Goal: Task Accomplishment & Management: Use online tool/utility

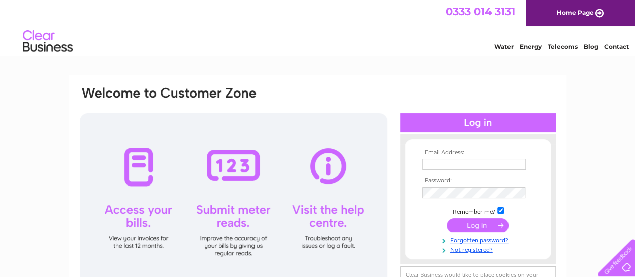
type input "[EMAIL_ADDRESS][DOMAIN_NAME]"
click at [481, 223] on input "submit" at bounding box center [478, 225] width 62 height 14
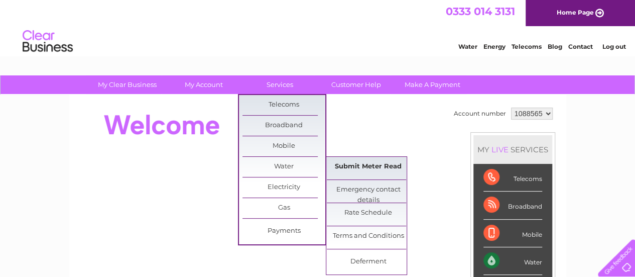
click at [356, 168] on link "Submit Meter Read" at bounding box center [368, 167] width 83 height 20
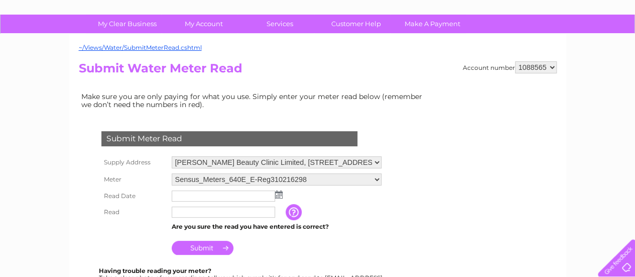
scroll to position [62, 0]
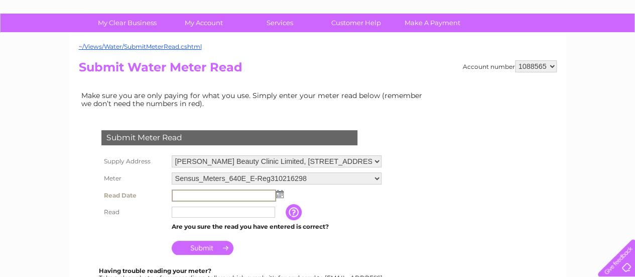
click at [212, 193] on input "text" at bounding box center [224, 195] width 104 height 12
click at [284, 193] on td at bounding box center [276, 195] width 215 height 16
click at [278, 193] on img at bounding box center [279, 193] width 8 height 8
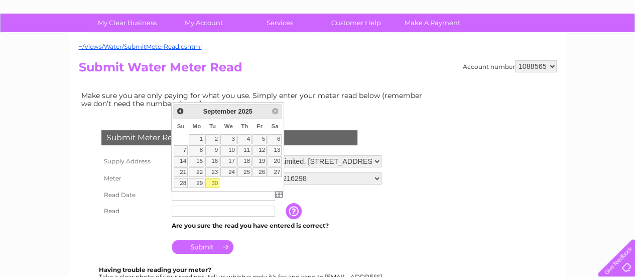
click at [211, 178] on link "30" at bounding box center [212, 183] width 14 height 10
type input "2025/09/30"
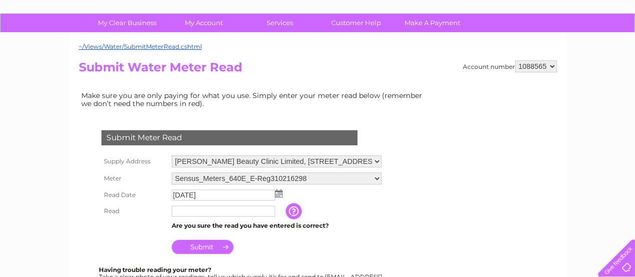
drag, startPoint x: 205, startPoint y: 217, endPoint x: 205, endPoint y: 211, distance: 6.0
click at [205, 211] on td at bounding box center [227, 211] width 117 height 16
click at [205, 211] on input "text" at bounding box center [224, 211] width 104 height 12
type input "97"
click at [207, 242] on input "Submit" at bounding box center [203, 247] width 62 height 14
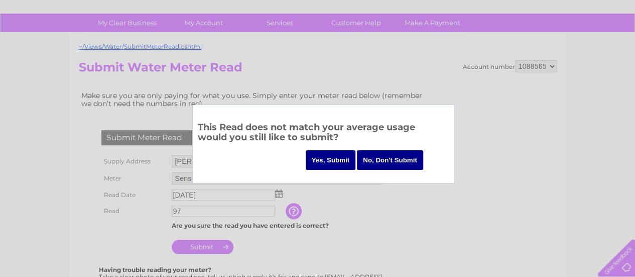
click at [390, 157] on input "No, Don't Submit" at bounding box center [390, 160] width 66 height 20
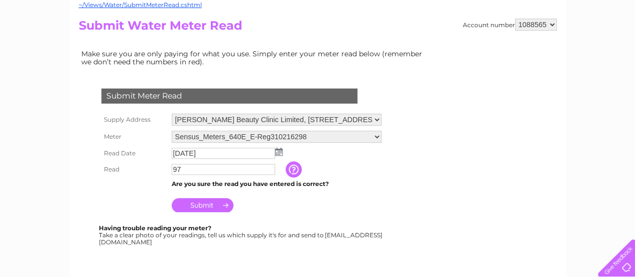
scroll to position [108, 0]
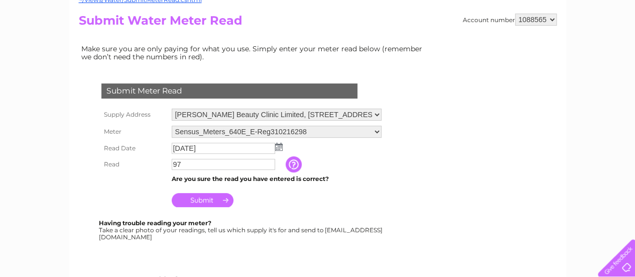
click at [222, 193] on input "Submit" at bounding box center [203, 200] width 62 height 14
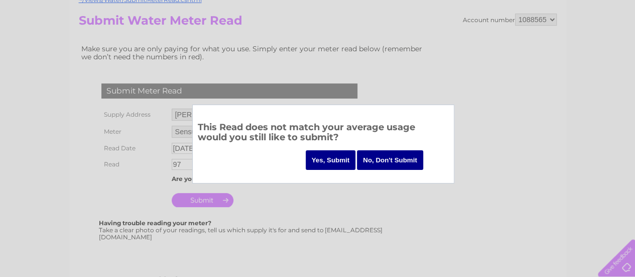
click at [339, 155] on input "Yes, Submit" at bounding box center [331, 160] width 50 height 20
